Goal: Communication & Community: Answer question/provide support

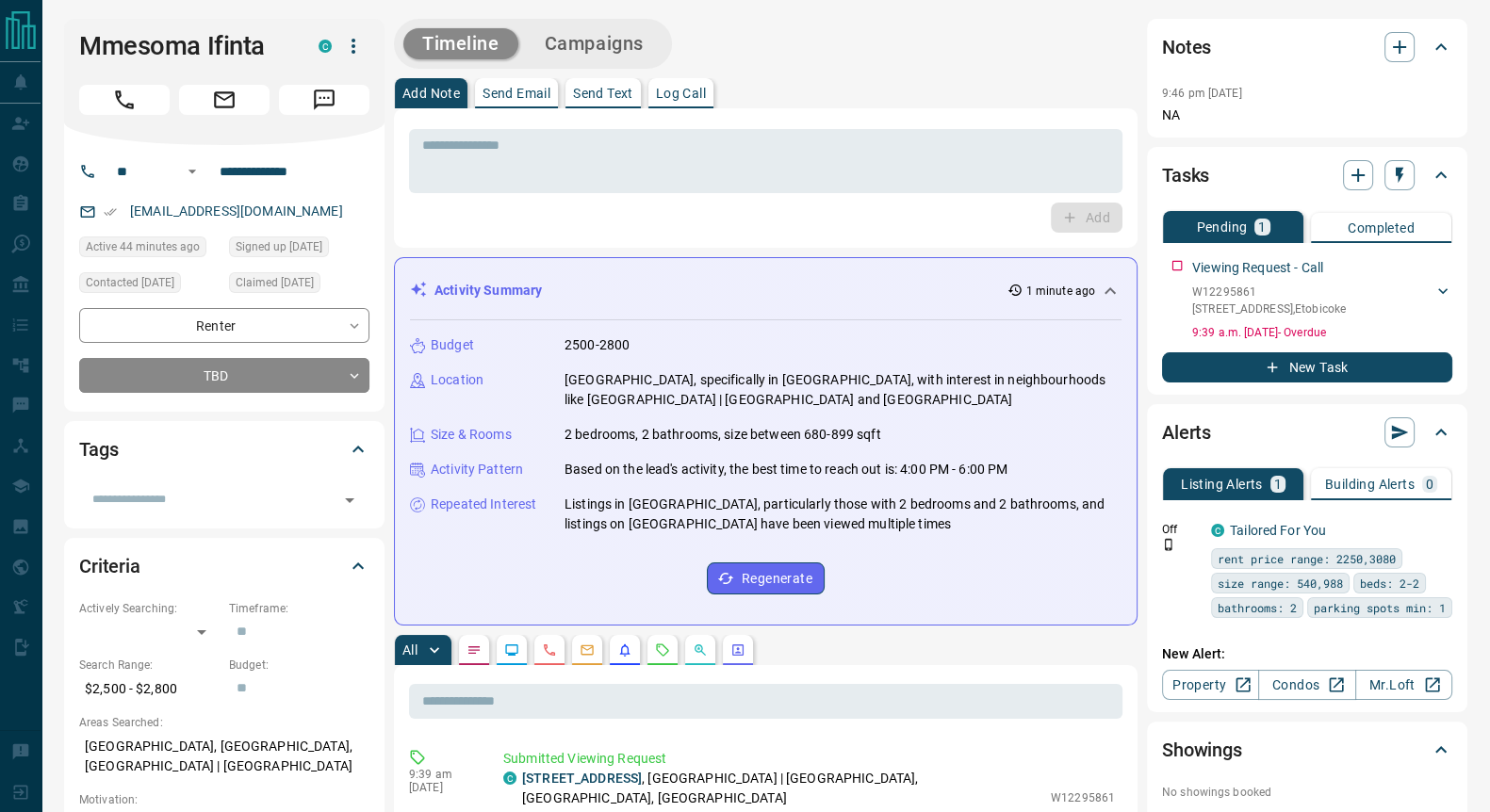
click at [610, 92] on p "Send Text" at bounding box center [603, 94] width 60 height 13
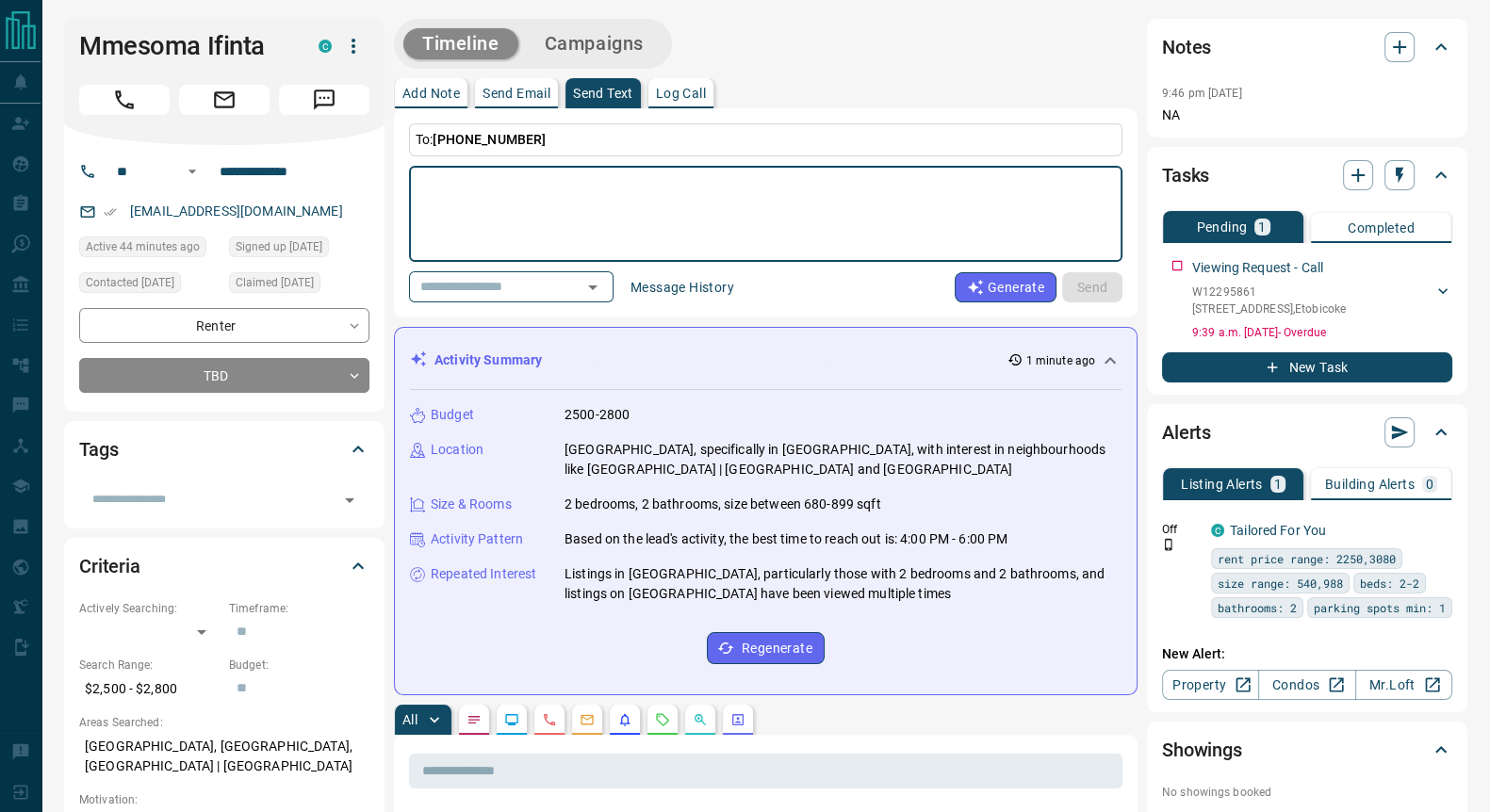
click at [498, 212] on textarea at bounding box center [766, 214] width 687 height 80
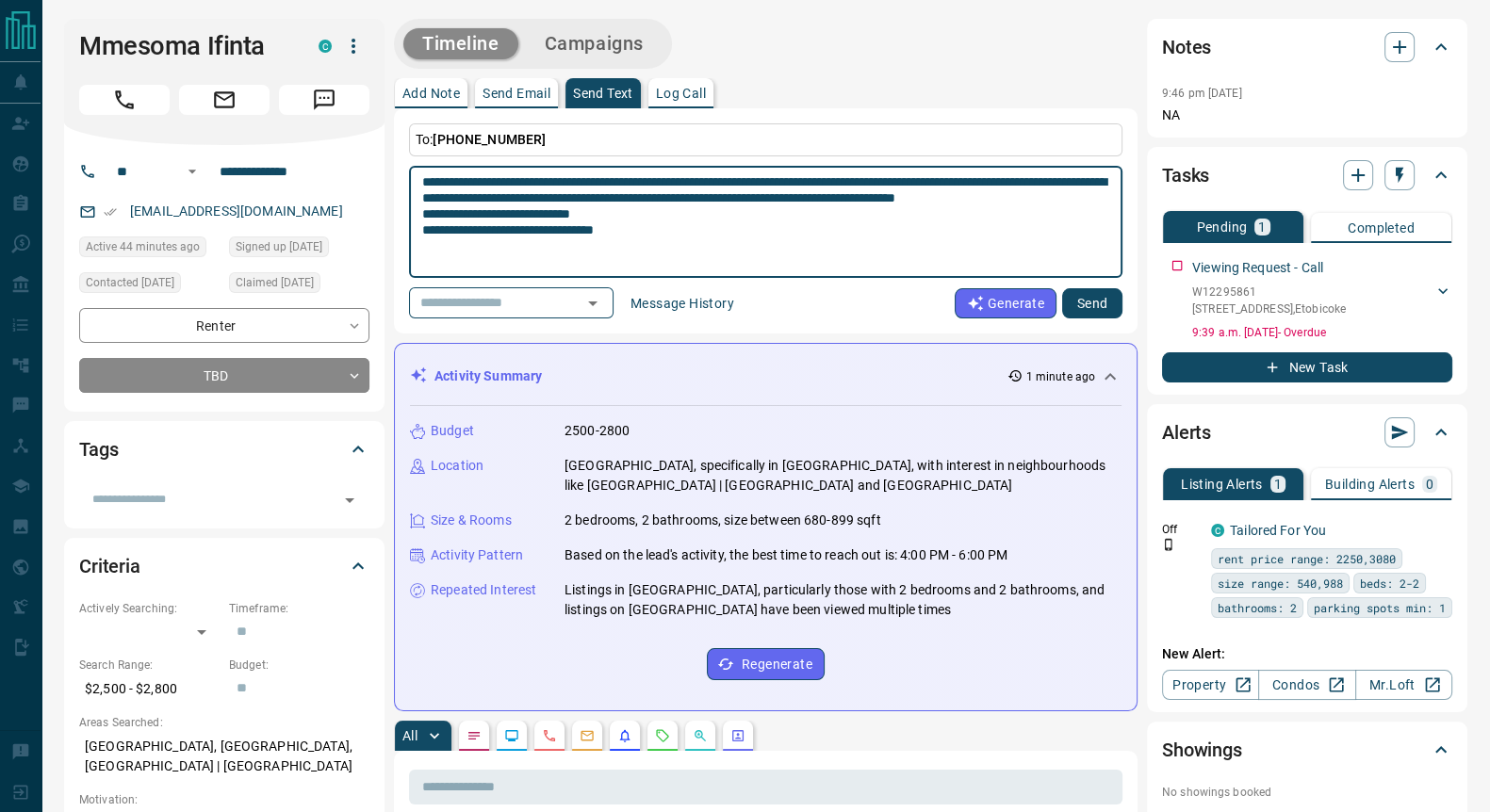
scroll to position [1, 0]
click at [433, 176] on textarea "**********" at bounding box center [766, 222] width 687 height 96
click at [434, 180] on textarea "**********" at bounding box center [766, 222] width 687 height 96
type textarea "**********"
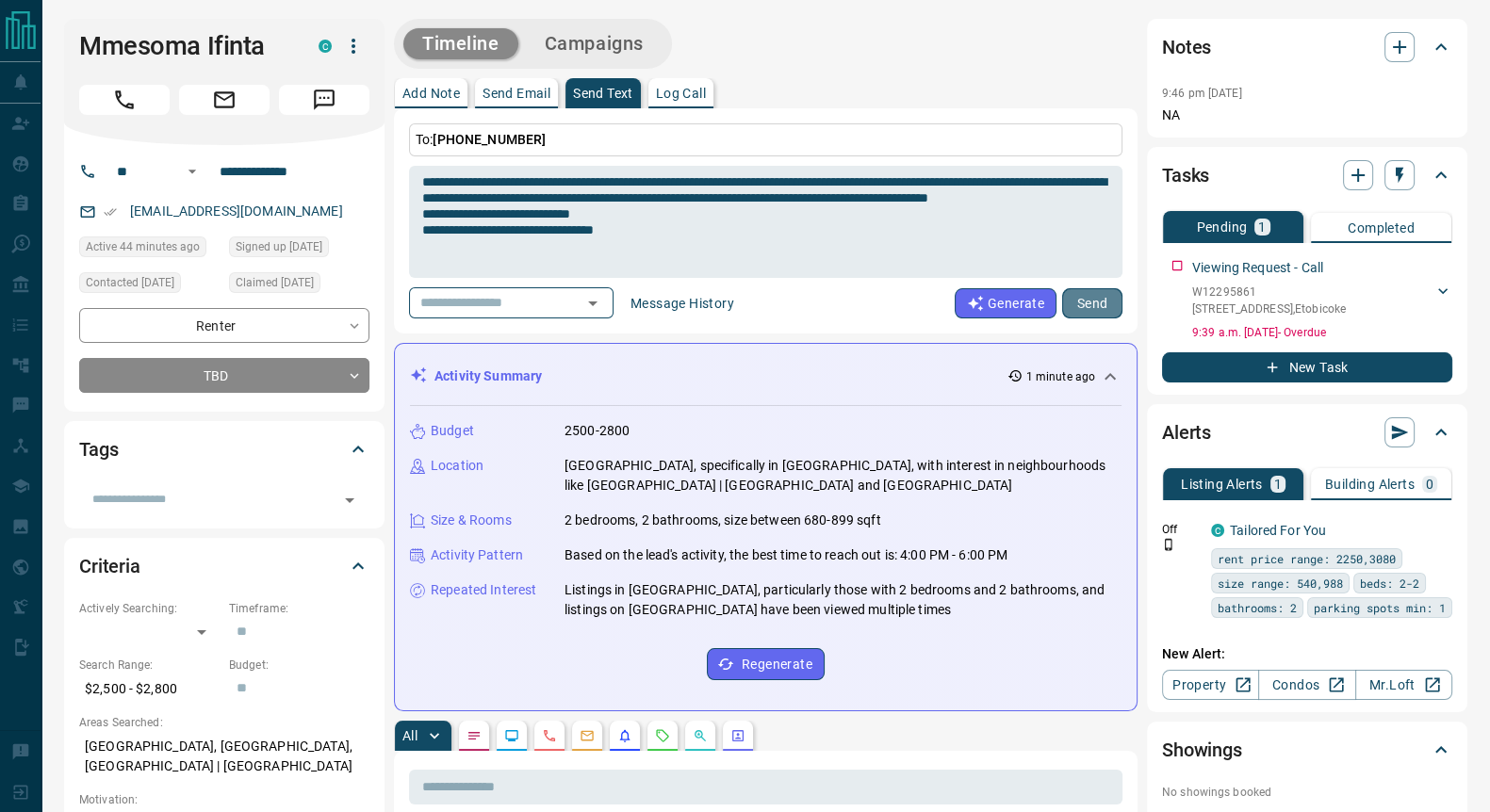
click at [1102, 306] on button "Send" at bounding box center [1092, 304] width 60 height 31
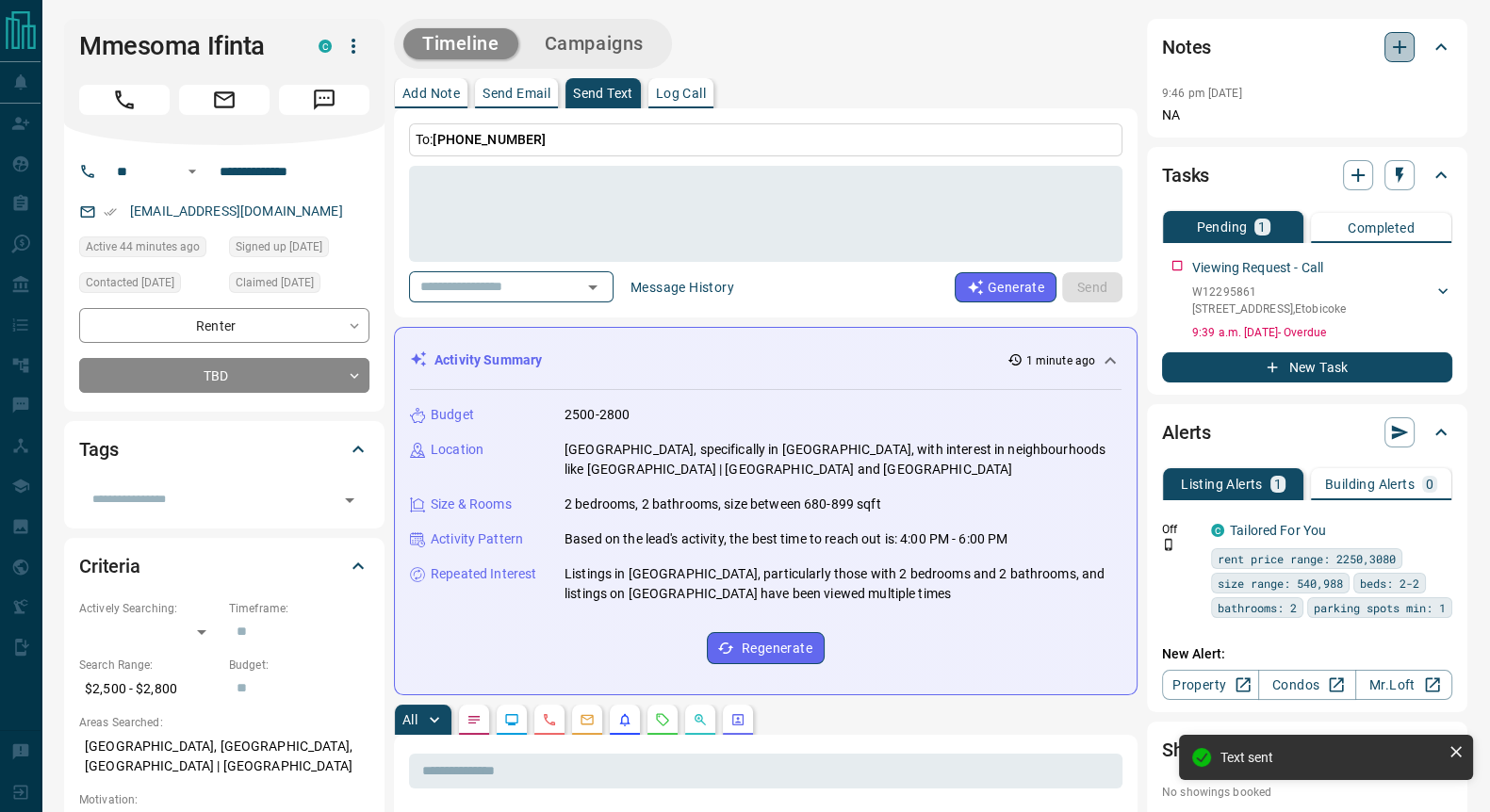
click at [1406, 49] on icon "button" at bounding box center [1400, 47] width 23 height 23
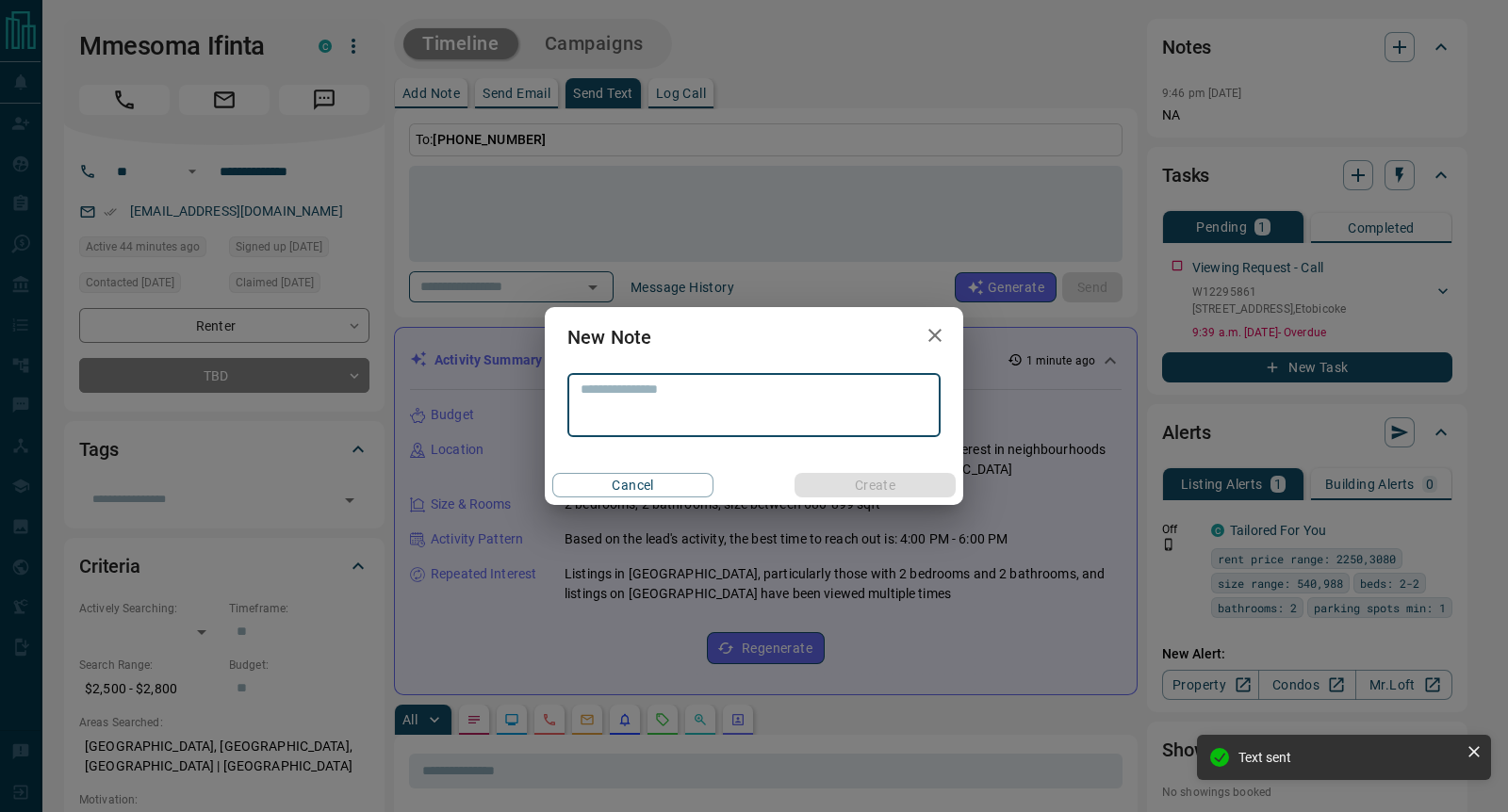
click at [640, 389] on textarea at bounding box center [754, 405] width 347 height 48
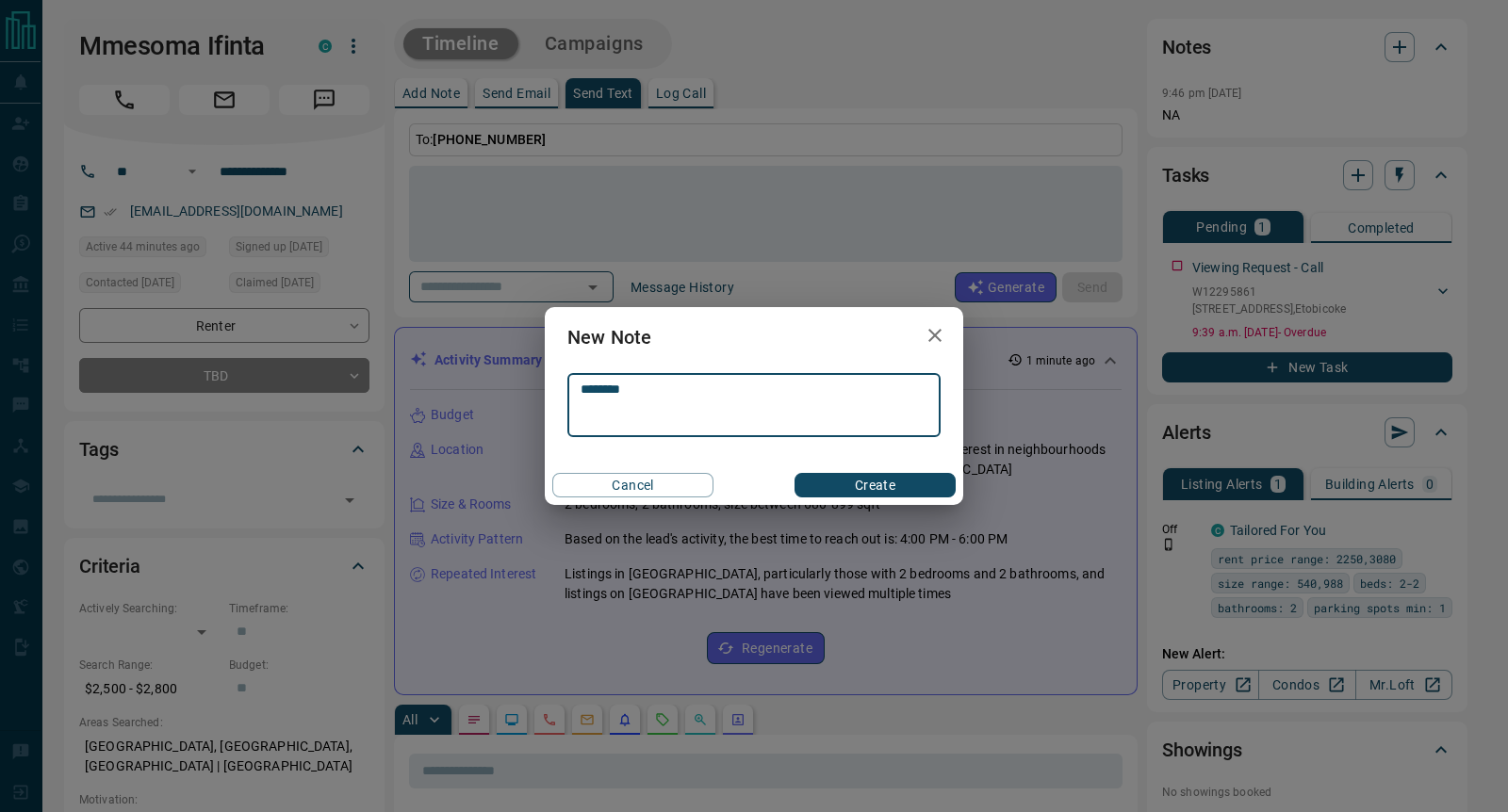
type textarea "********"
click at [870, 482] on button "Create" at bounding box center [874, 485] width 162 height 25
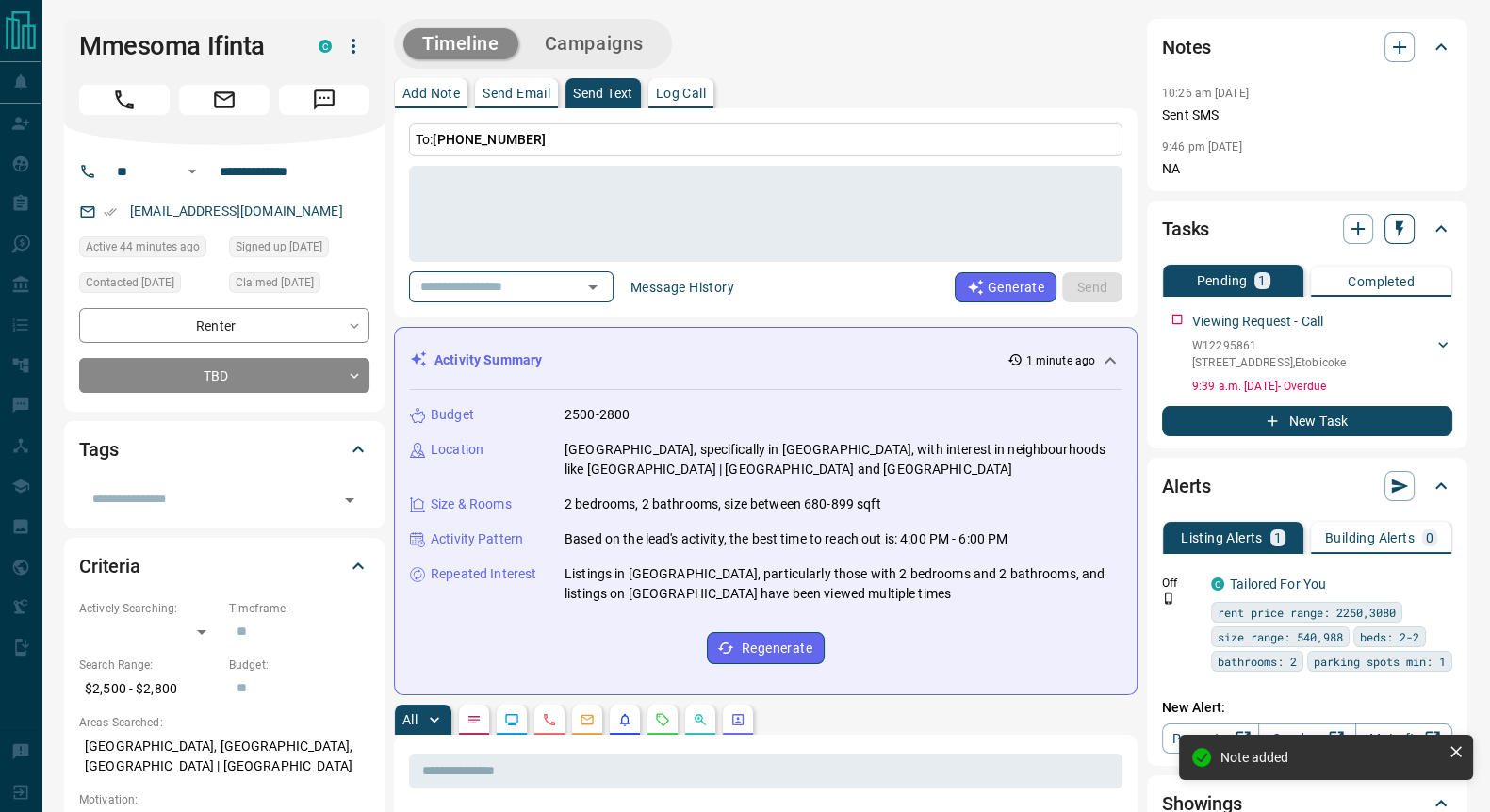
click at [1412, 230] on button "button" at bounding box center [1400, 229] width 31 height 31
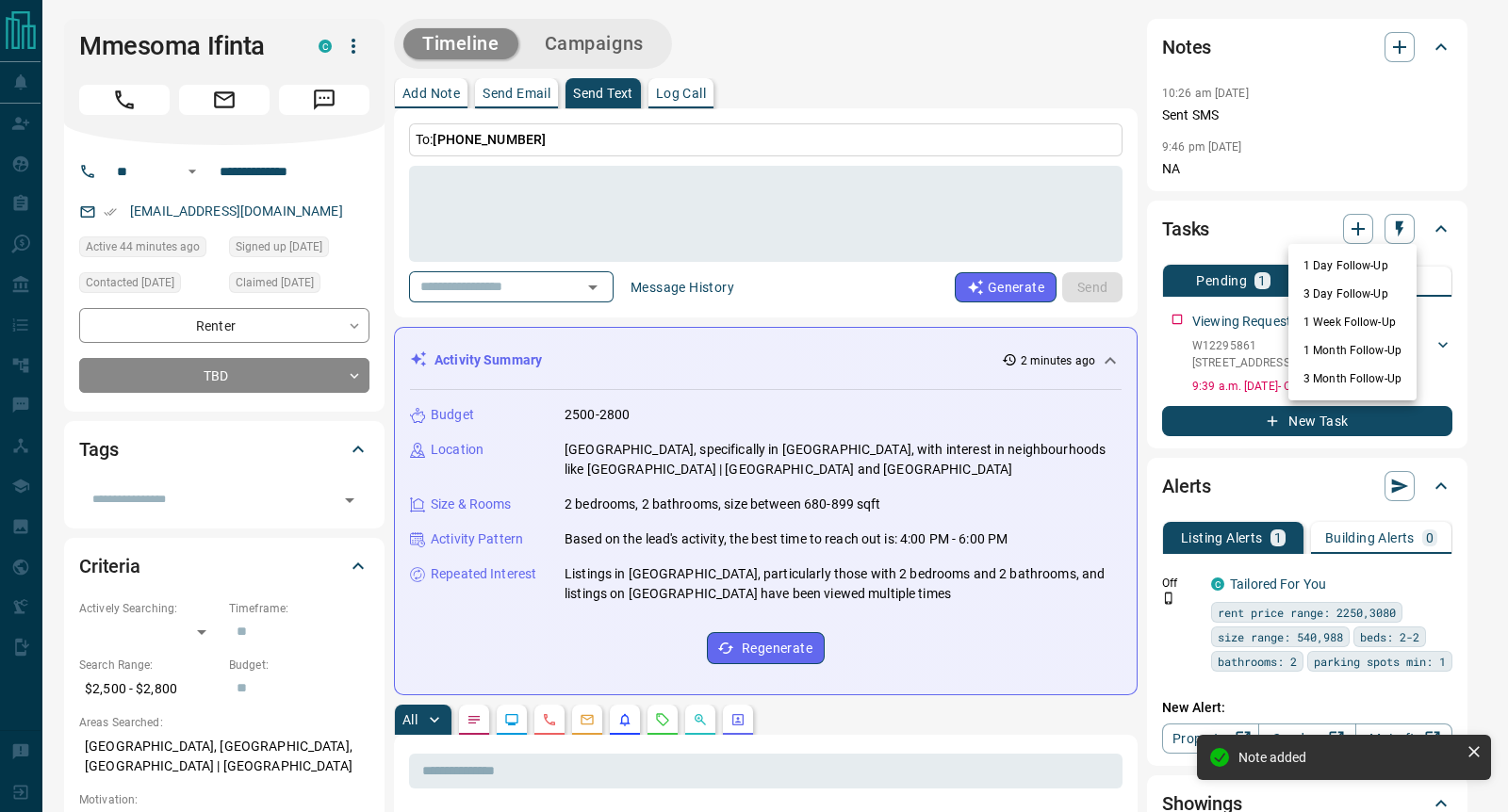
click at [1343, 268] on li "1 Day Follow-Up" at bounding box center [1352, 266] width 128 height 29
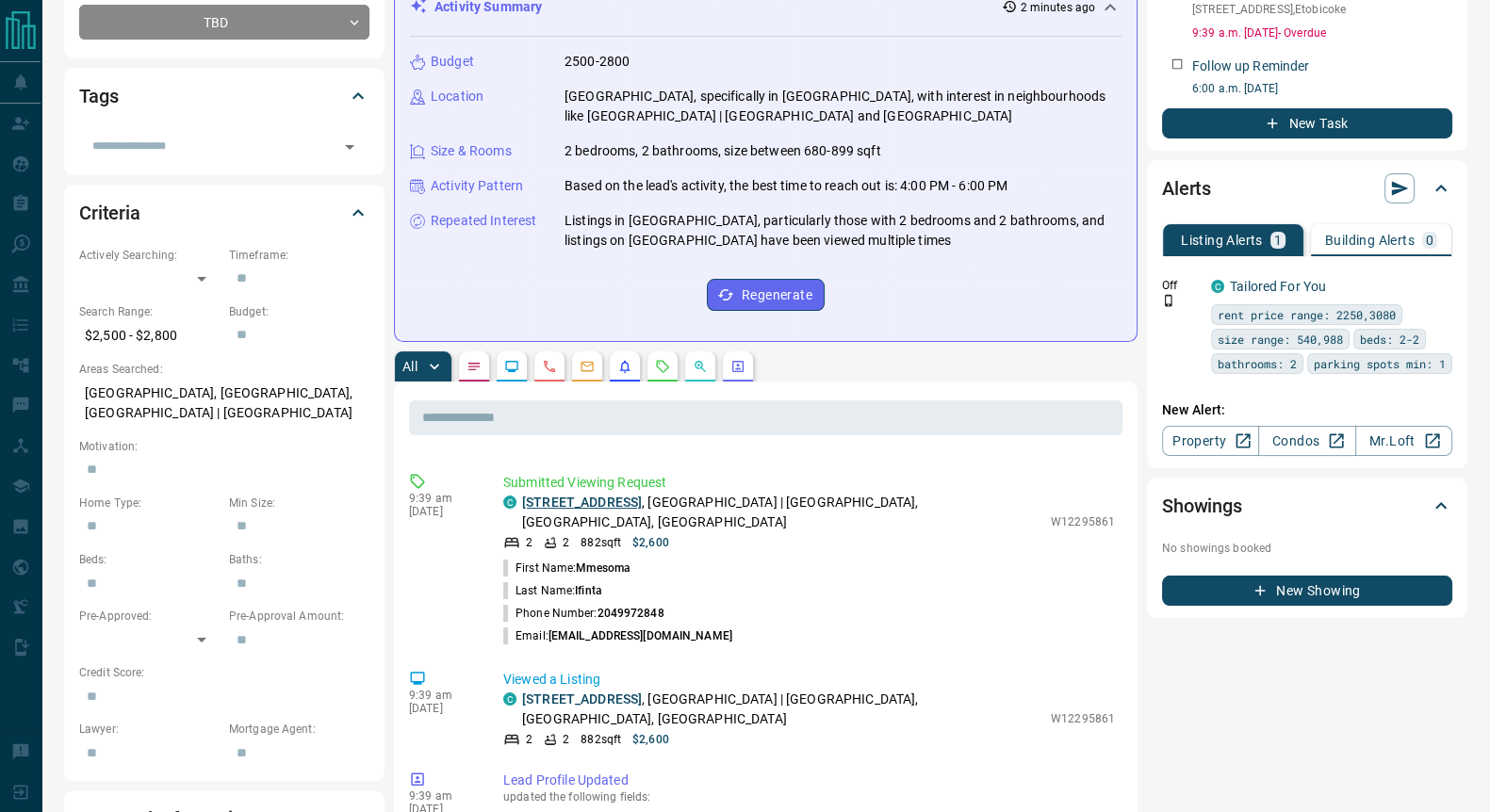
scroll to position [235, 0]
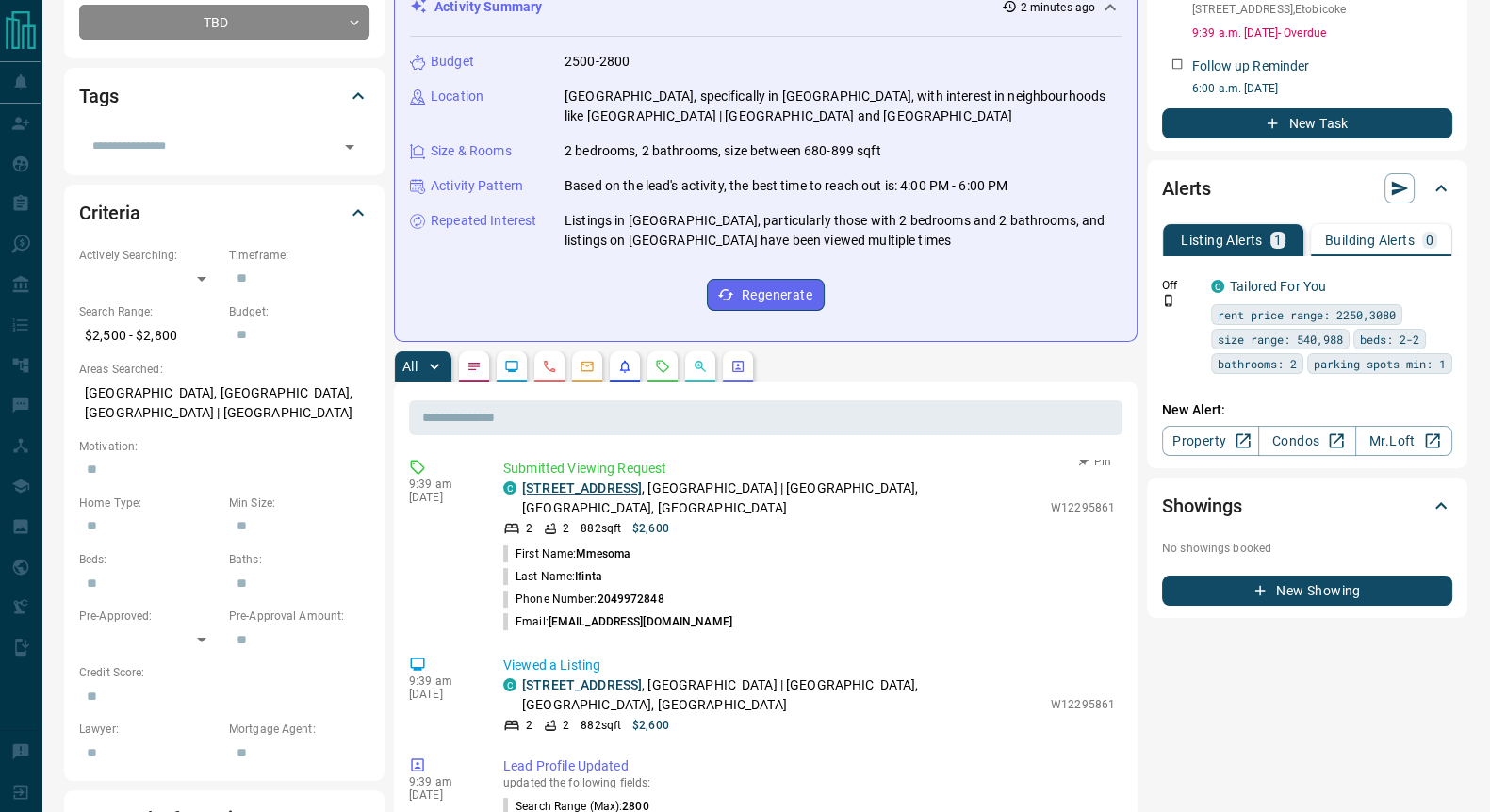
click at [639, 492] on link "[STREET_ADDRESS]" at bounding box center [581, 488] width 119 height 15
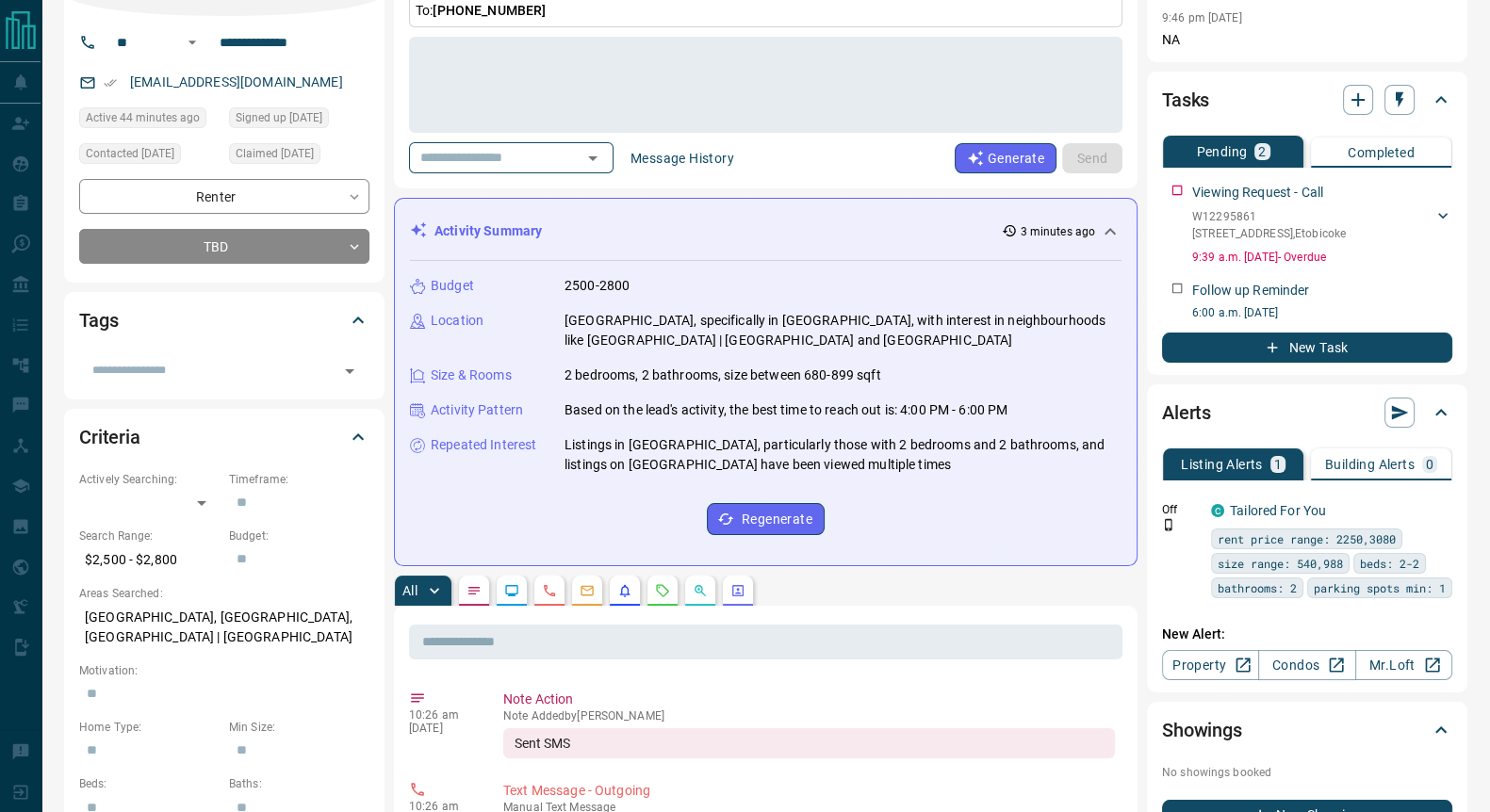
scroll to position [0, 0]
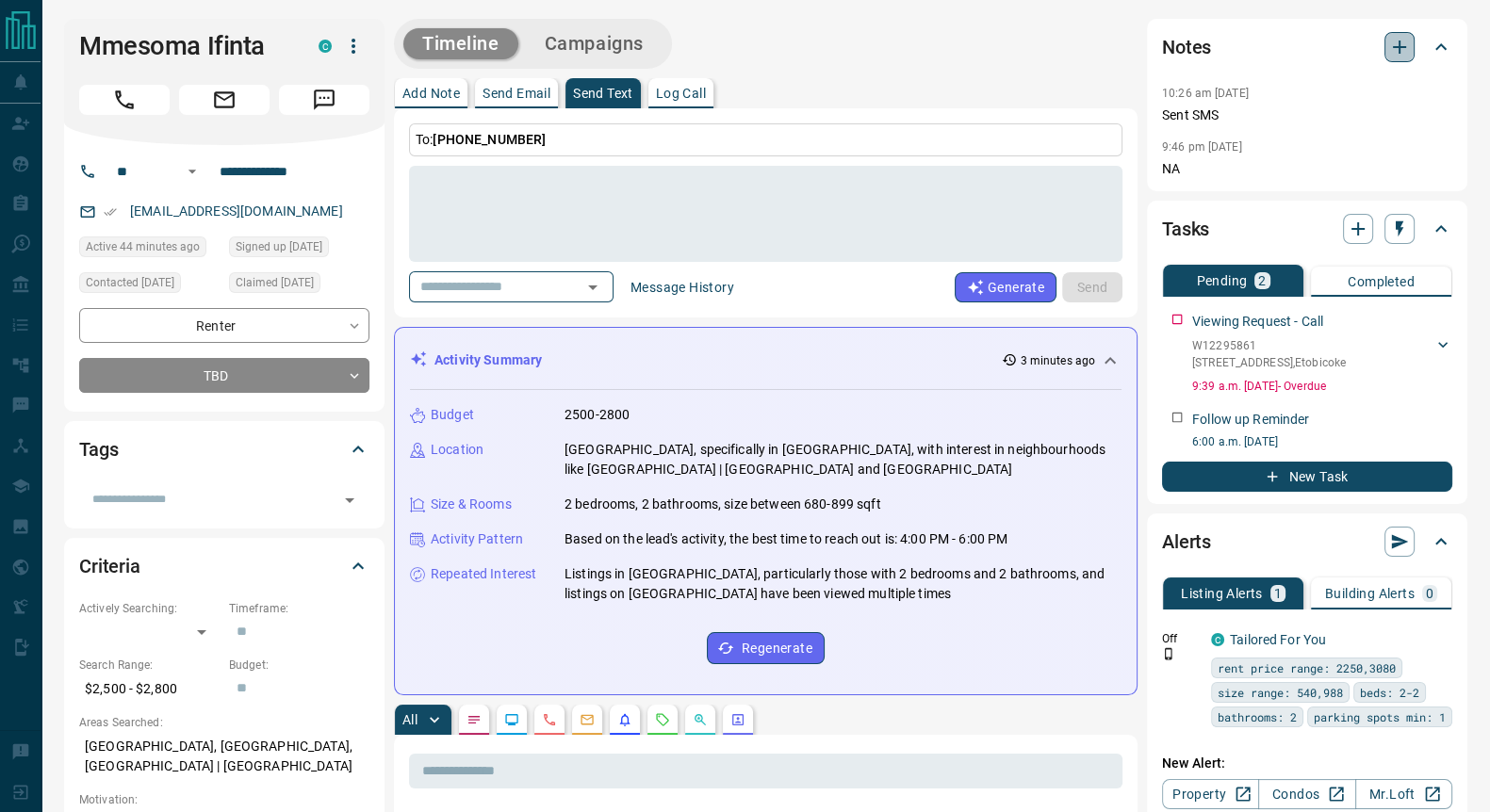
click at [1395, 46] on icon "button" at bounding box center [1400, 47] width 13 height 13
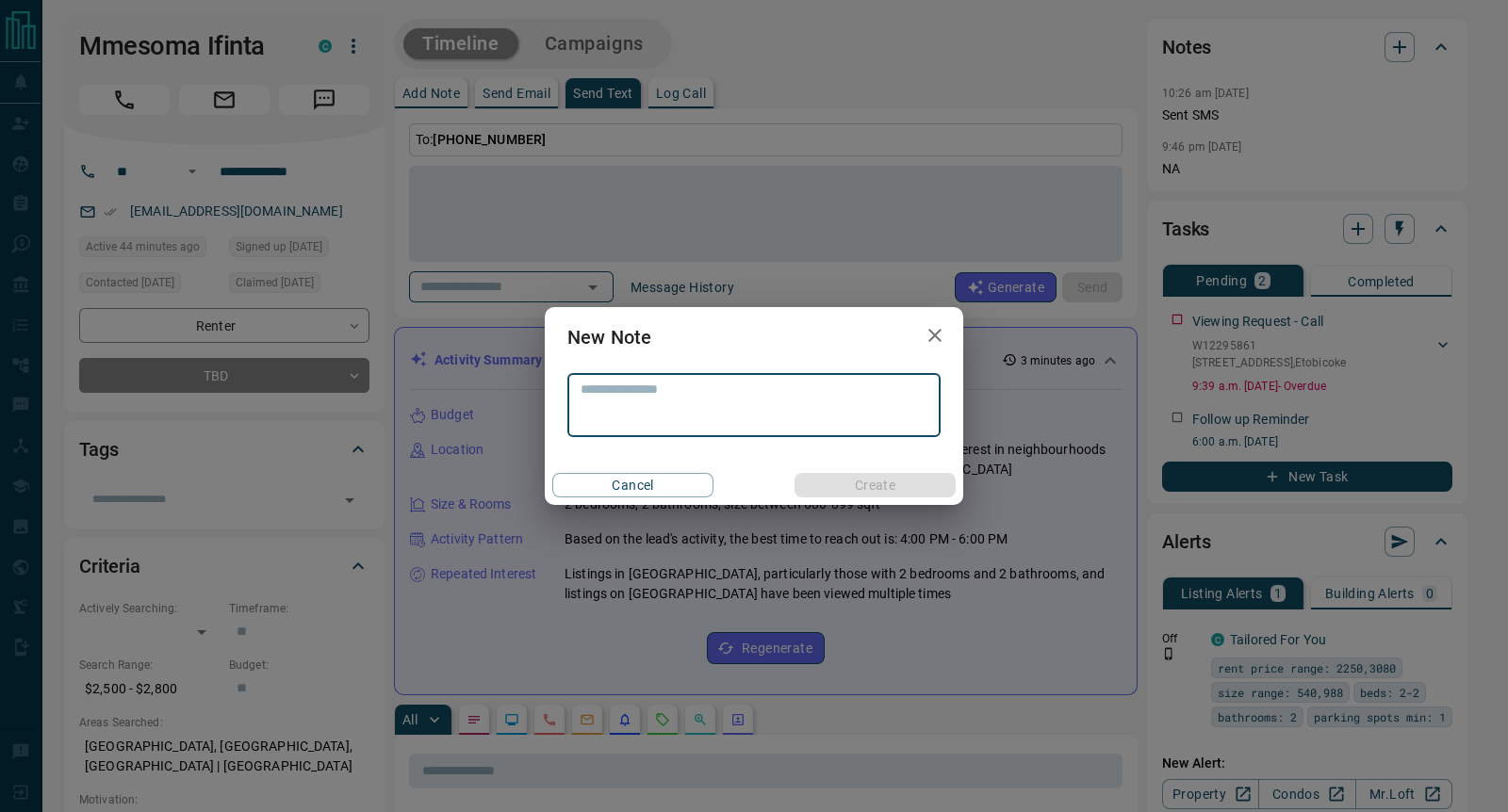
click at [674, 409] on textarea at bounding box center [754, 405] width 347 height 48
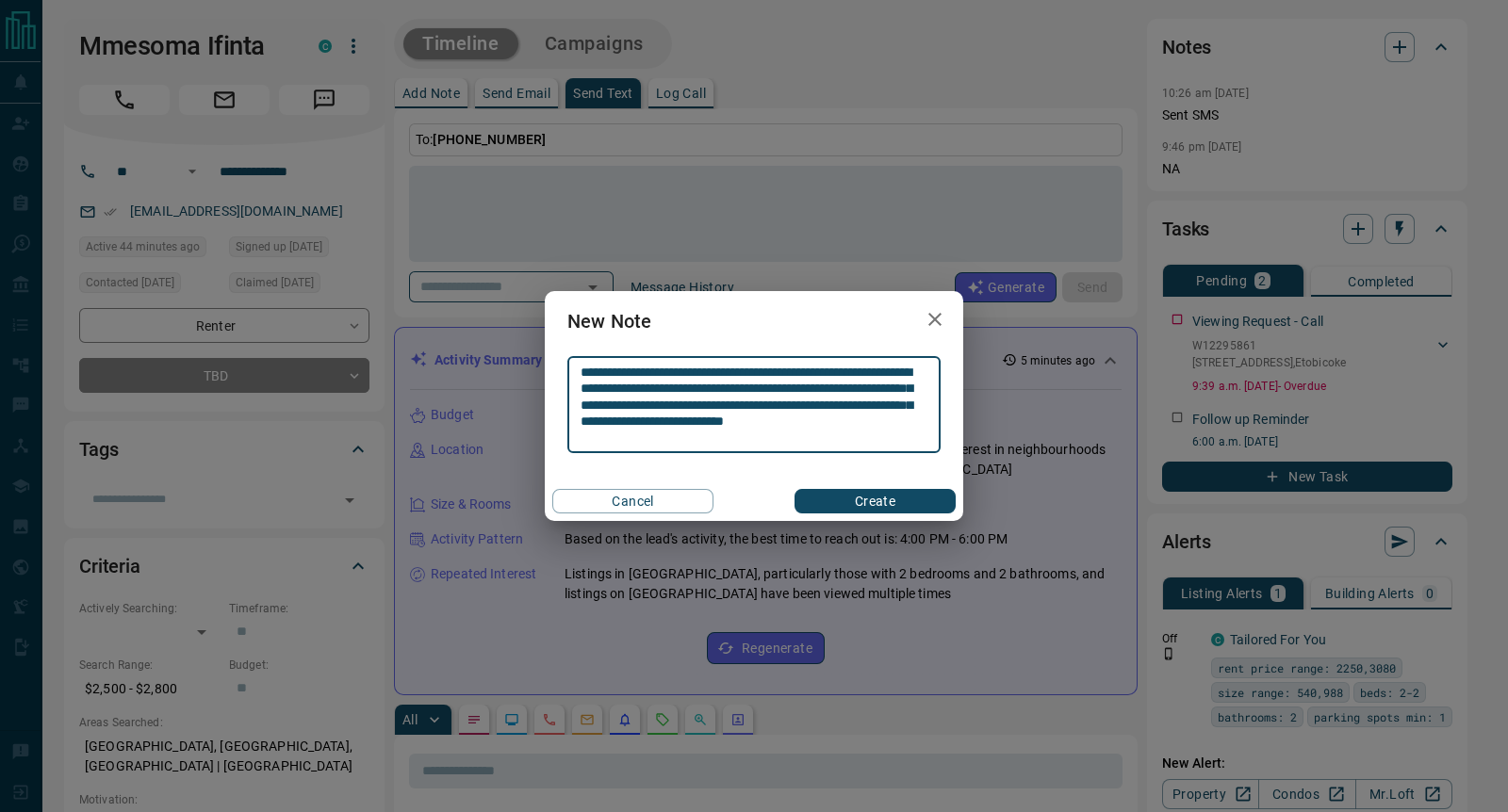
type textarea "**********"
click at [935, 508] on button "Create" at bounding box center [874, 502] width 162 height 25
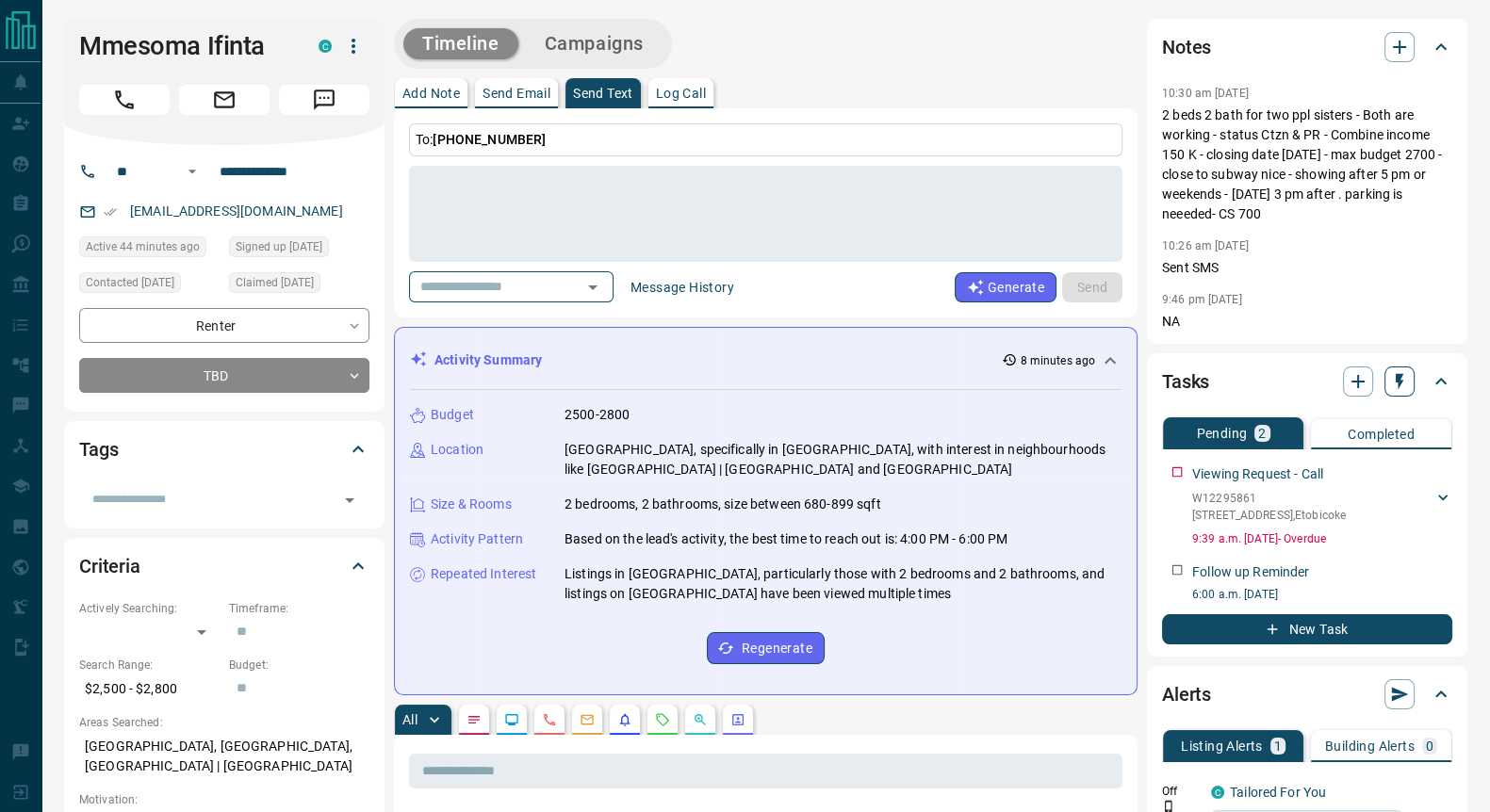
click at [1401, 383] on icon "button" at bounding box center [1400, 382] width 19 height 19
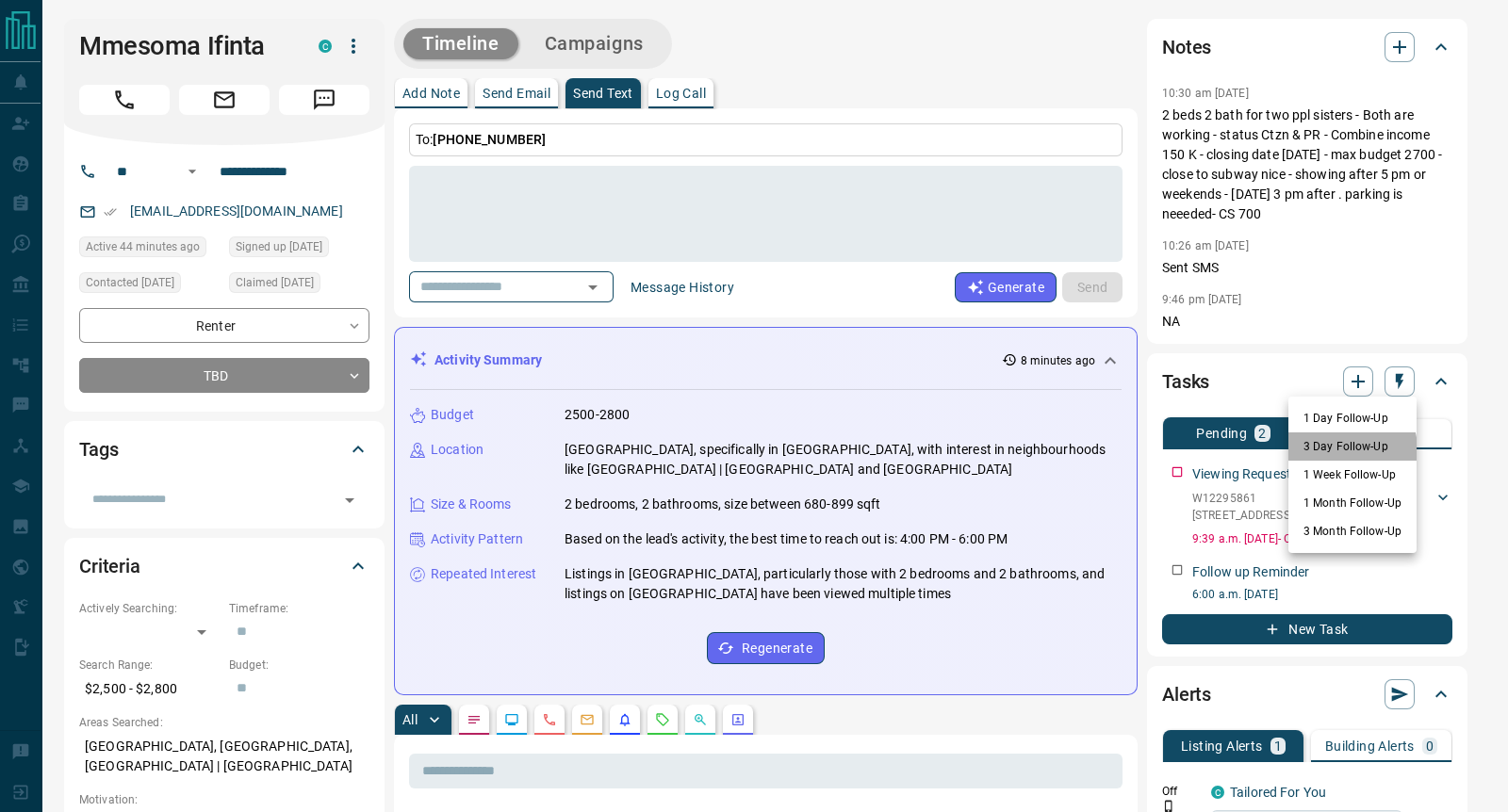
click at [1343, 449] on li "3 Day Follow-Up" at bounding box center [1352, 447] width 128 height 29
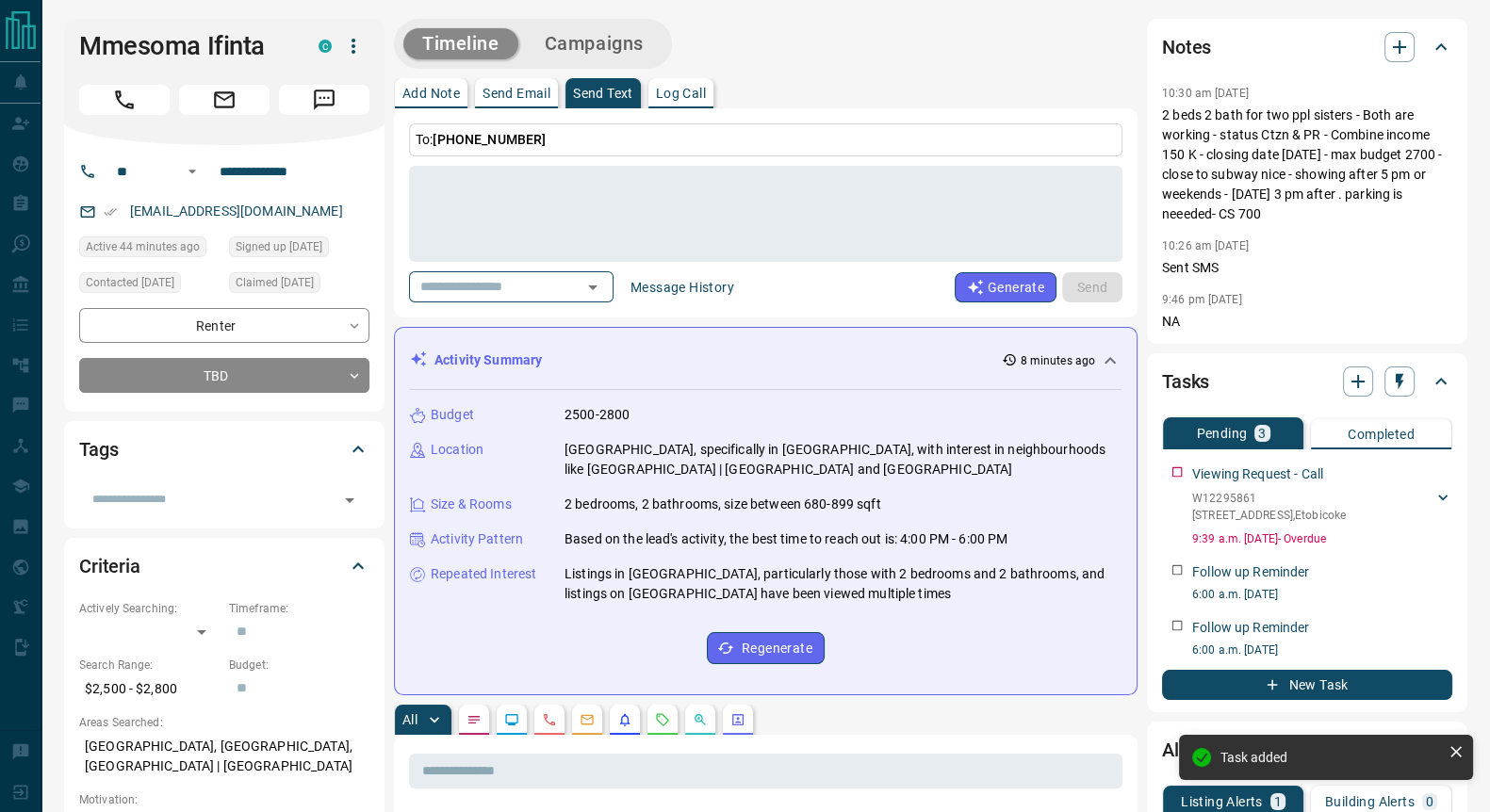
click at [1405, 383] on icon "button" at bounding box center [1400, 382] width 19 height 19
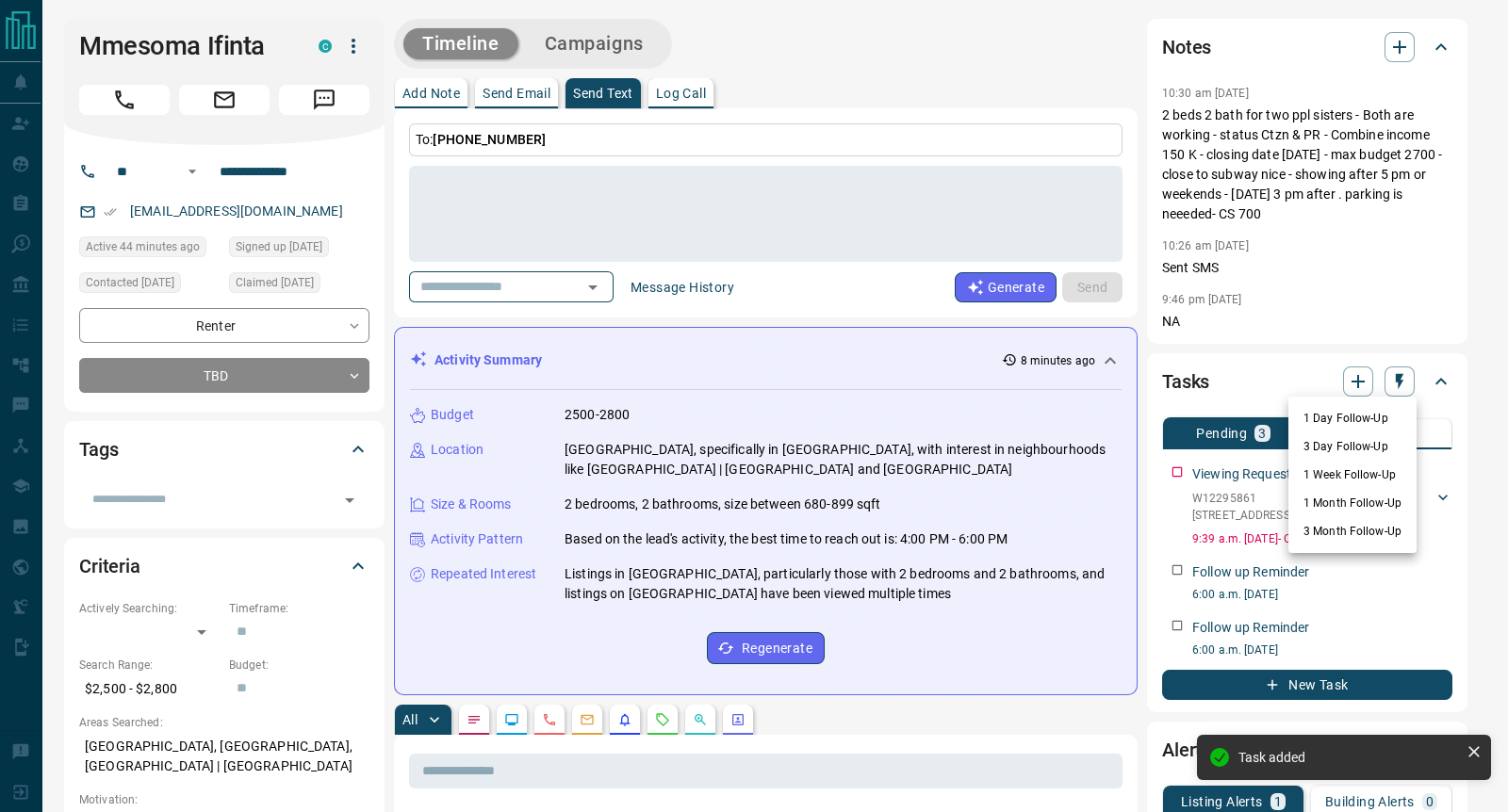
click at [1343, 418] on li "1 Day Follow-Up" at bounding box center [1352, 418] width 128 height 29
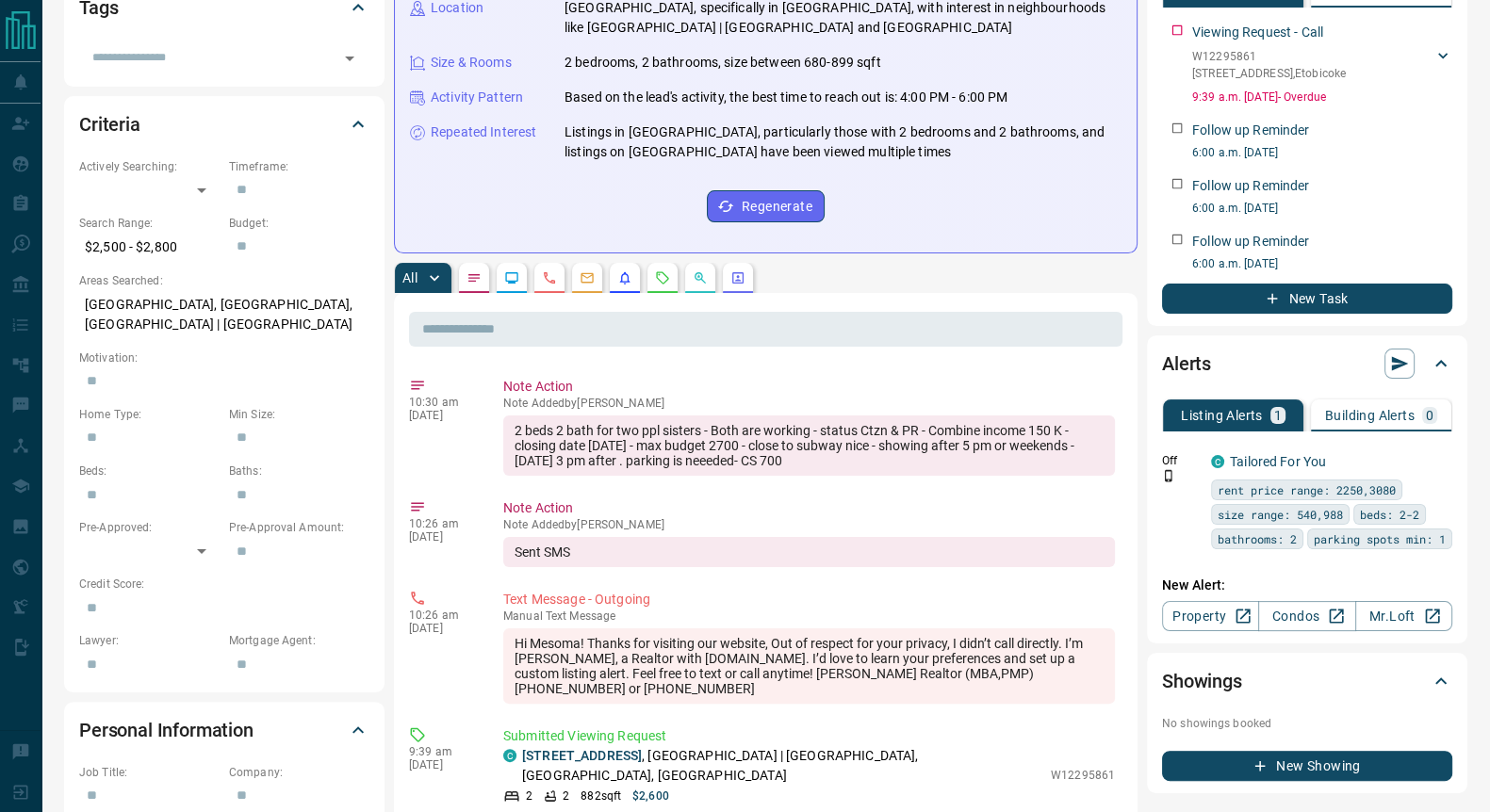
scroll to position [470, 0]
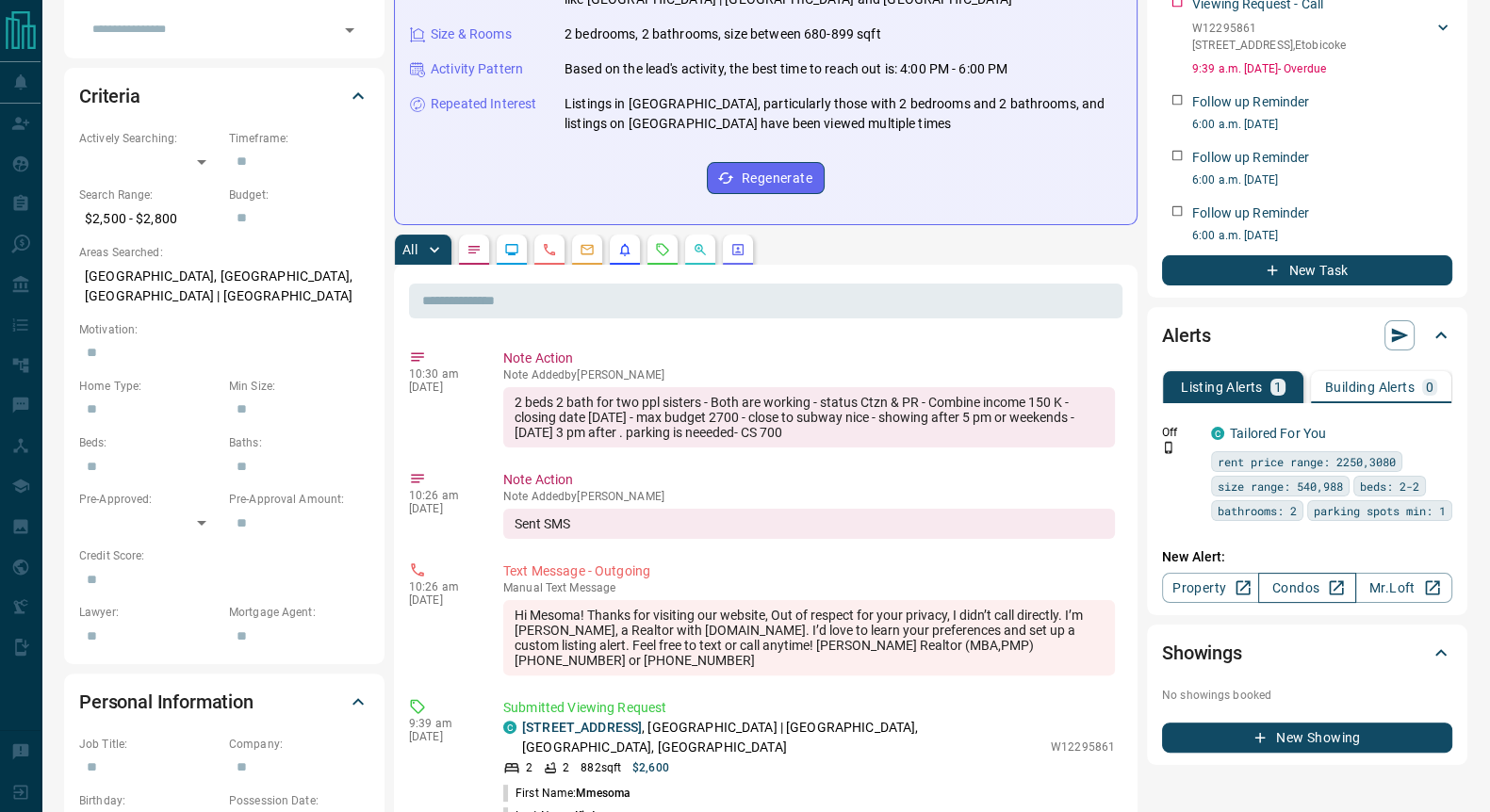
click at [1299, 603] on link "Condos" at bounding box center [1307, 588] width 97 height 31
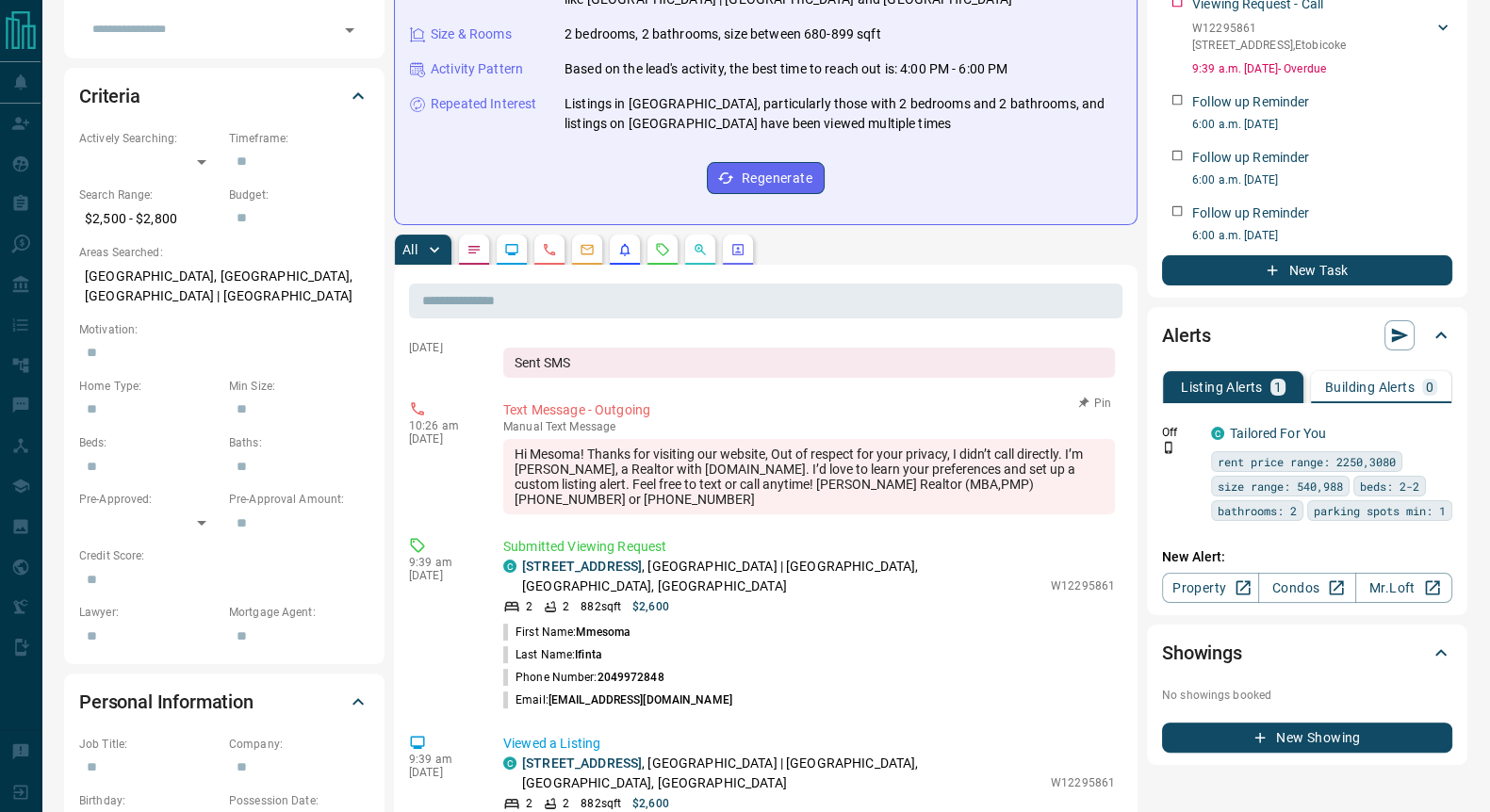
scroll to position [353, 0]
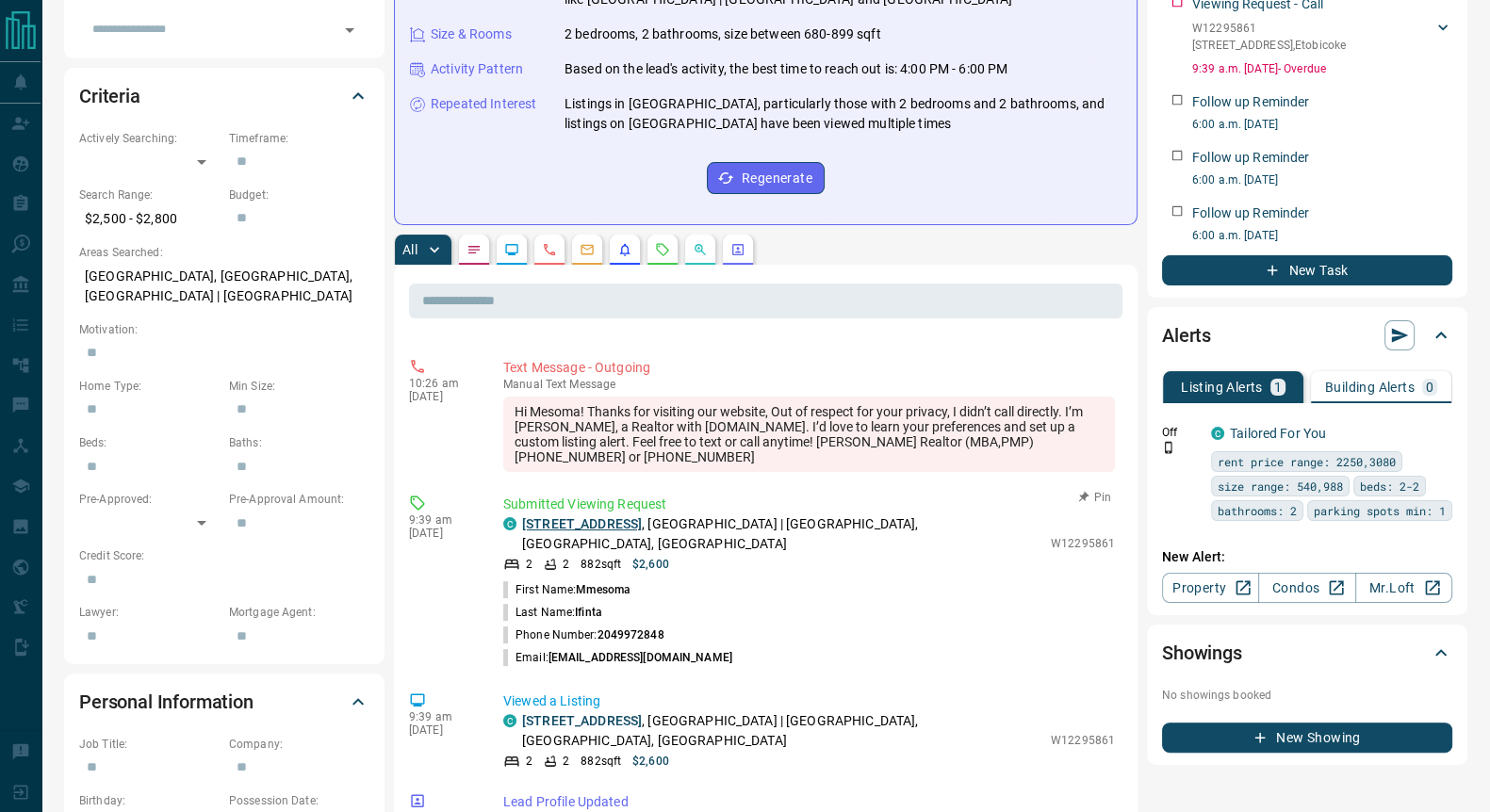
click at [624, 529] on link "[STREET_ADDRESS]" at bounding box center [581, 524] width 119 height 15
